Goal: Task Accomplishment & Management: Use online tool/utility

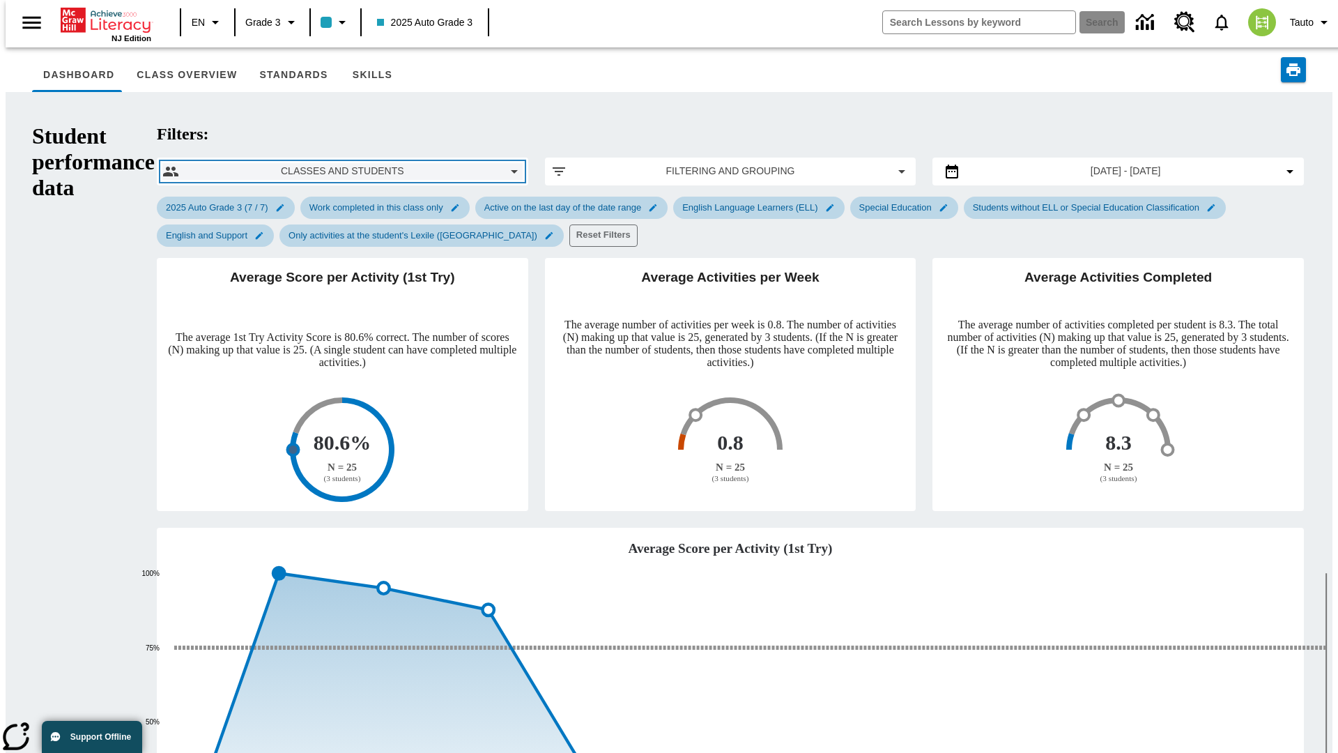
click at [236, 164] on span "Classes and Students" at bounding box center [342, 171] width 305 height 15
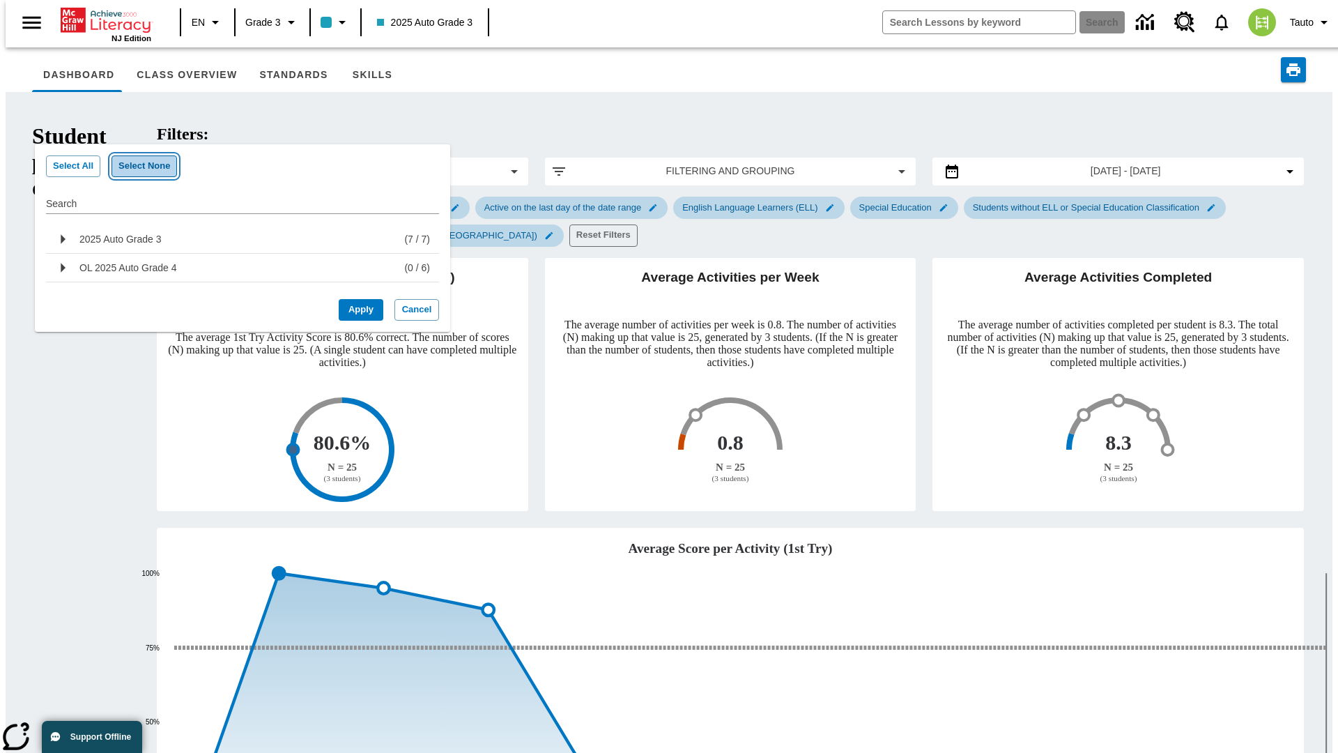
click at [137, 166] on button "Select None" at bounding box center [145, 166] width 66 height 22
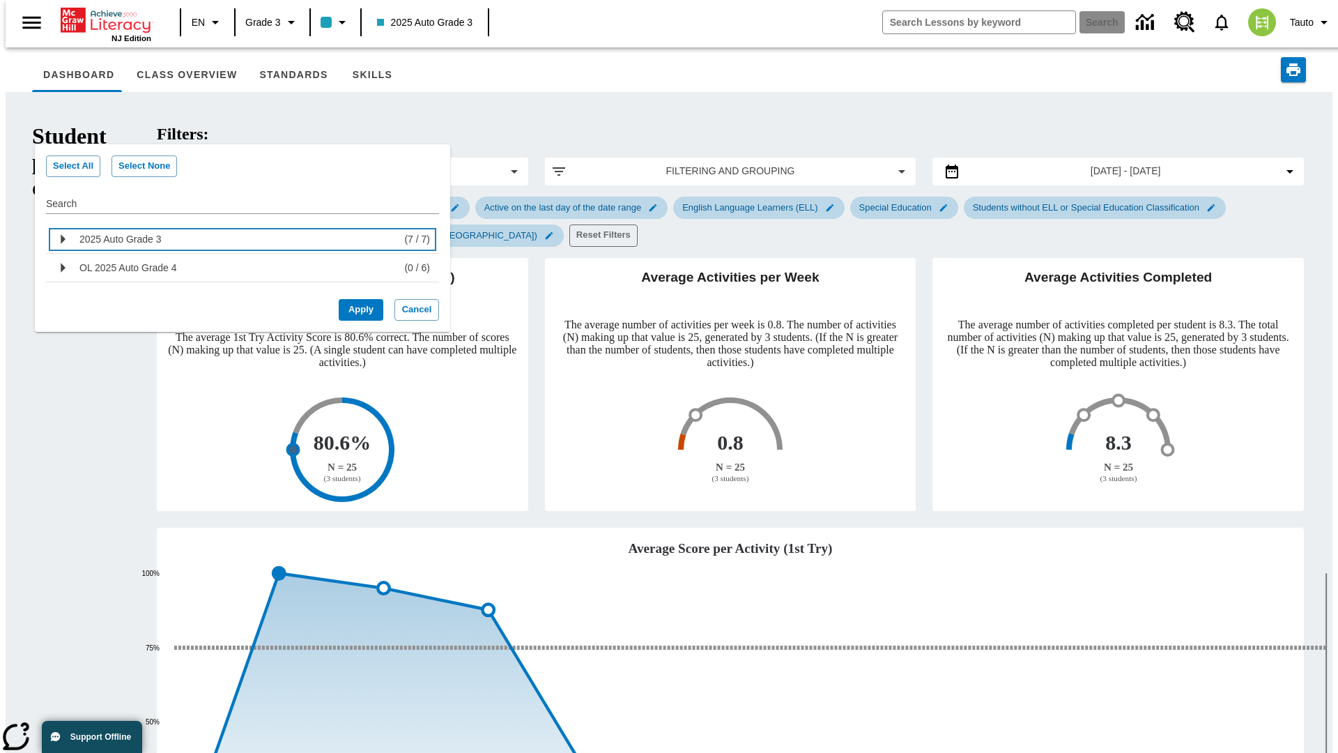
click at [237, 239] on div "2025 Auto Grade 3" at bounding box center [238, 239] width 319 height 22
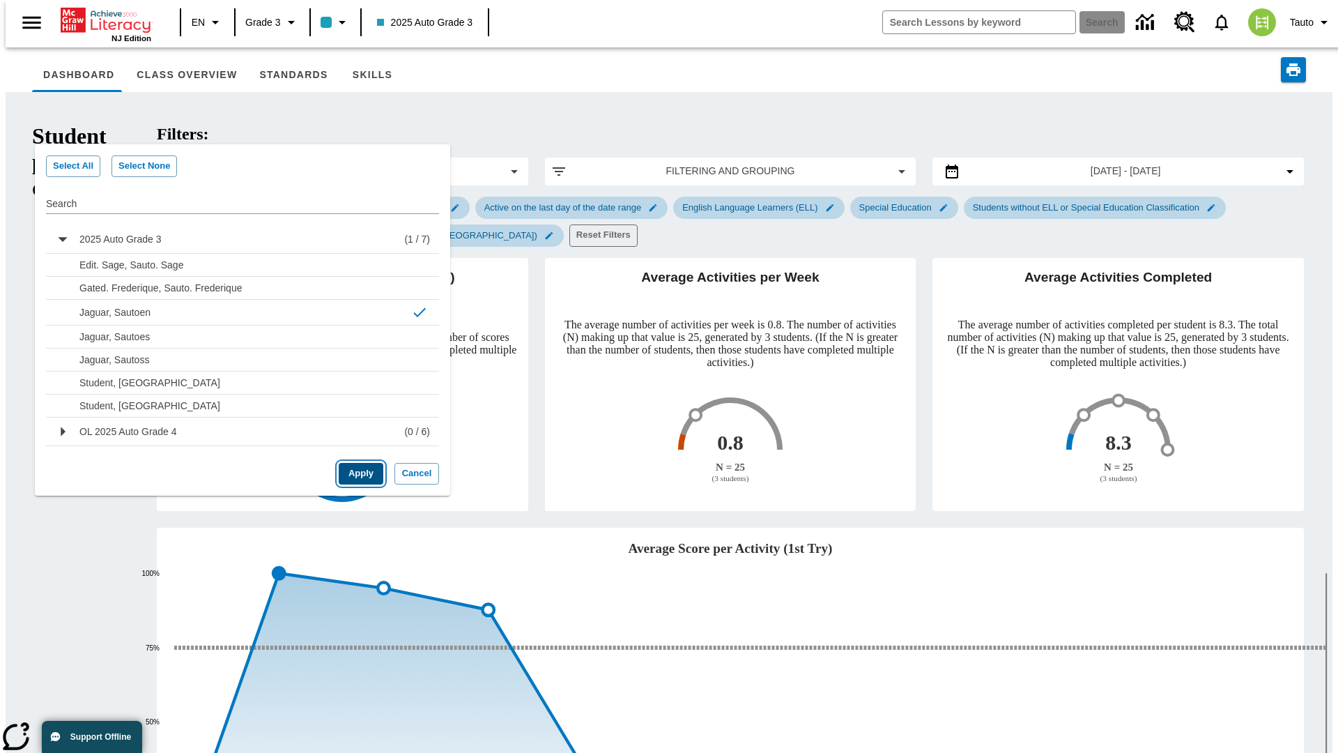
click at [356, 471] on button "Apply" at bounding box center [361, 474] width 45 height 22
